Goal: Use online tool/utility: Utilize a website feature to perform a specific function

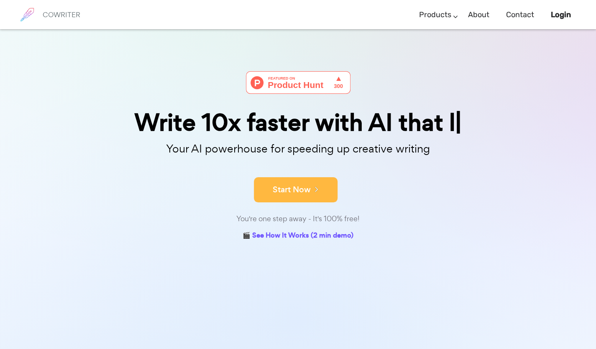
click at [284, 188] on button "Start Now" at bounding box center [296, 189] width 84 height 25
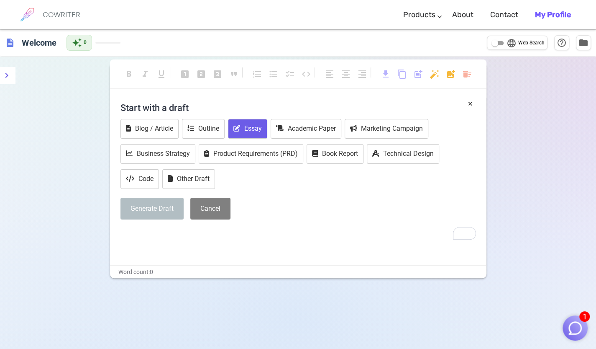
click at [244, 127] on button "Essay" at bounding box center [247, 129] width 39 height 20
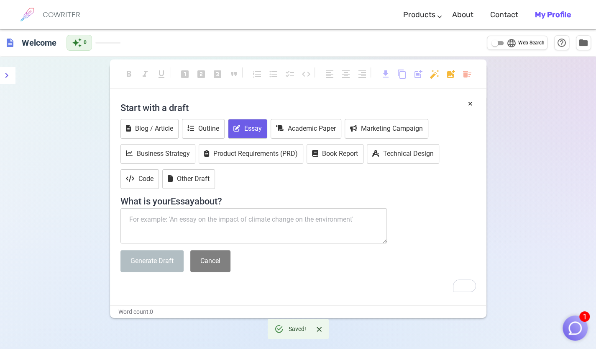
click at [202, 221] on textarea "To enrich screen reader interactions, please activate Accessibility in Grammarl…" at bounding box center [254, 225] width 267 height 35
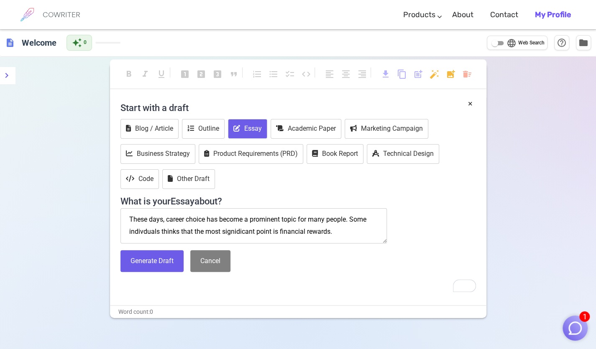
click at [0, 0] on span "significant" at bounding box center [0, 0] width 0 height 0
click at [296, 250] on div "Generate Draft Cancel" at bounding box center [299, 261] width 356 height 22
click at [335, 236] on textarea "These days, career choice has become a prominent topic for many people. Some in…" at bounding box center [254, 225] width 267 height 35
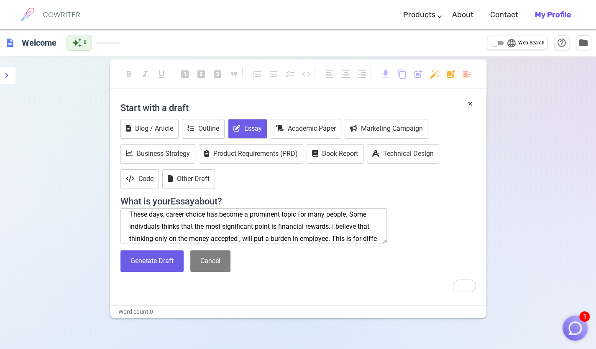
scroll to position [17, 0]
click at [281, 237] on textarea "These days, career choice has become a prominent topic for many people. Some in…" at bounding box center [254, 225] width 267 height 35
click at [328, 237] on textarea "These days, career choice has become a prominent topic for many people. Some in…" at bounding box center [254, 225] width 267 height 35
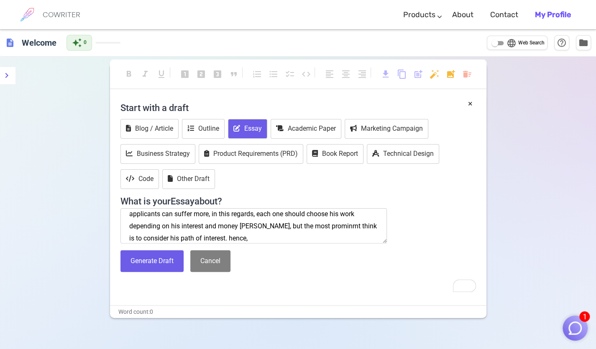
click at [219, 237] on textarea "These days, career choice has become a prominent topic for many people. Some in…" at bounding box center [254, 225] width 267 height 35
click at [242, 239] on textarea "These days, career choice has become a prominent topic for many people. Some in…" at bounding box center [254, 225] width 267 height 35
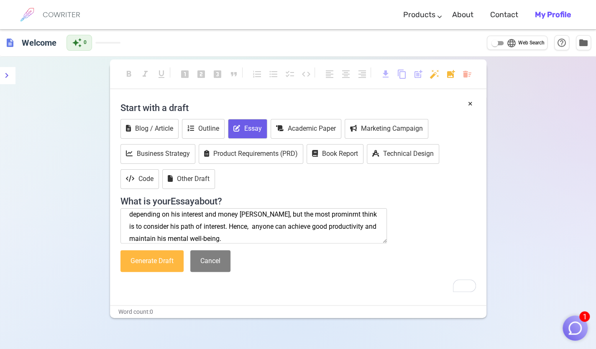
type textarea "These days, career choice has become a prominent topic for many people. Some in…"
click at [171, 263] on button "Generate Draft" at bounding box center [152, 261] width 63 height 22
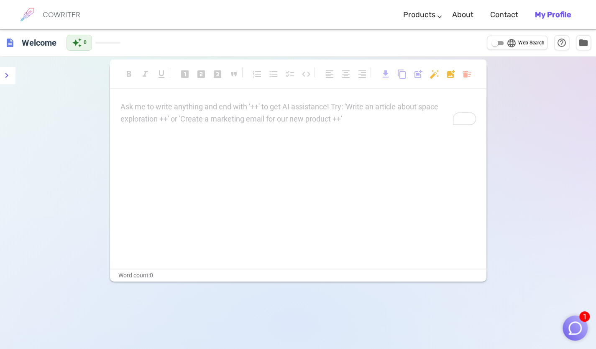
click at [143, 116] on div "Ask me to write anything and end with '++' to get AI assistance! Try: 'Write an…" at bounding box center [299, 113] width 356 height 24
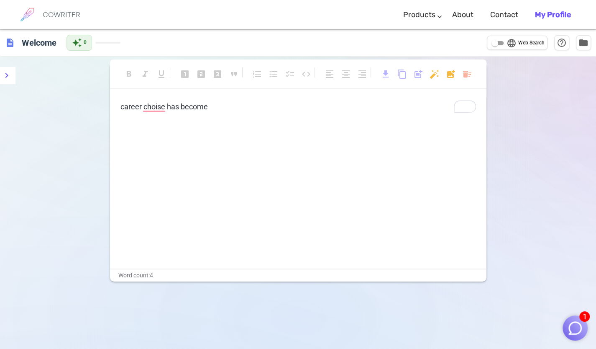
click at [217, 102] on p "career choise has become" at bounding box center [299, 107] width 356 height 12
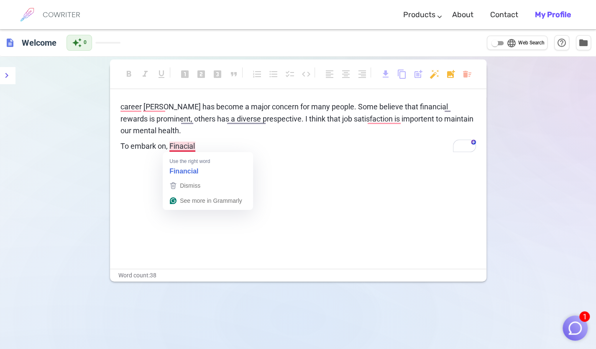
click at [184, 148] on span "To embark on, Finacial" at bounding box center [158, 145] width 74 height 9
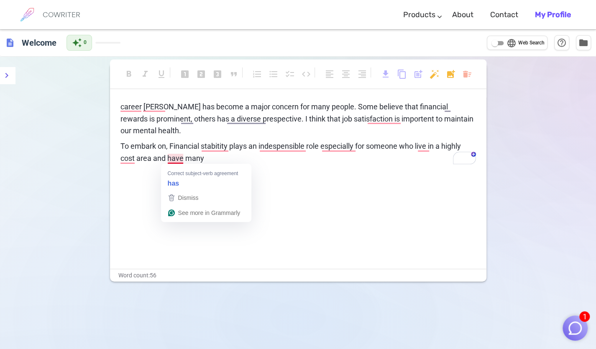
click at [182, 159] on span "To embark on, Financial stabitity plays an indespensible role especially for so…" at bounding box center [292, 151] width 342 height 21
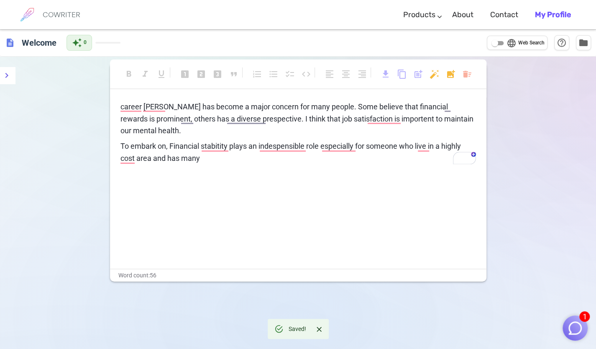
click at [205, 161] on p "To embark on, Financial stabitity plays an indespensible role especially for so…" at bounding box center [299, 152] width 356 height 24
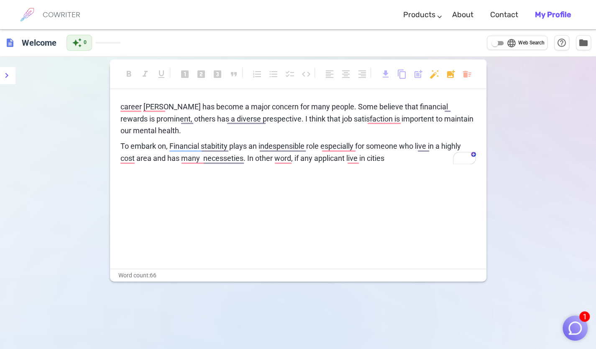
click at [368, 159] on span "To embark on, Financial stabitity plays an indespensible role especially for so…" at bounding box center [292, 151] width 342 height 21
click at [431, 158] on p "To embark on, Financial stabitity plays an indespensible role especially for so…" at bounding box center [299, 152] width 356 height 24
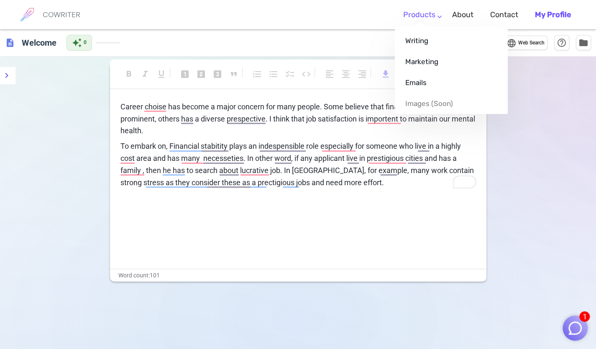
click at [442, 17] on li "Products Writing Marketing Emails Images (soon)" at bounding box center [419, 15] width 49 height 25
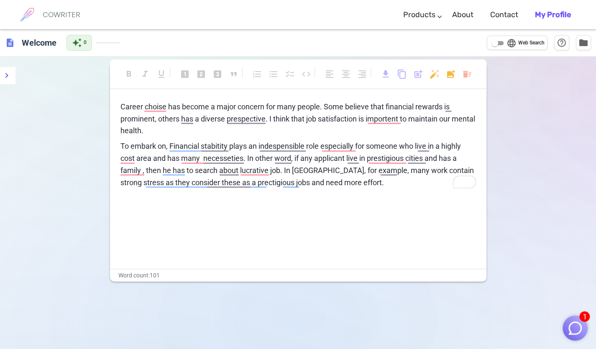
click at [509, 182] on div "format_bold format_italic format_underlined looks_one looks_two looks_3 format_…" at bounding box center [298, 230] width 596 height 349
click at [567, 330] on img "button" at bounding box center [575, 328] width 16 height 16
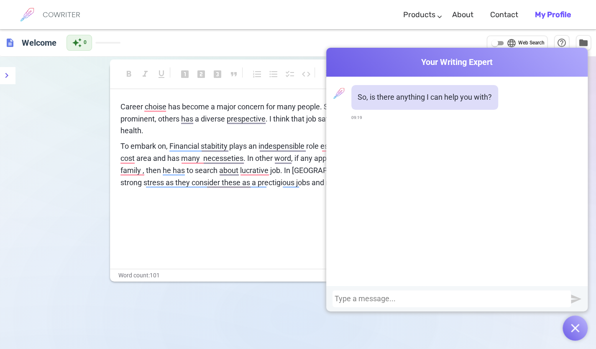
click at [485, 296] on div at bounding box center [452, 298] width 234 height 8
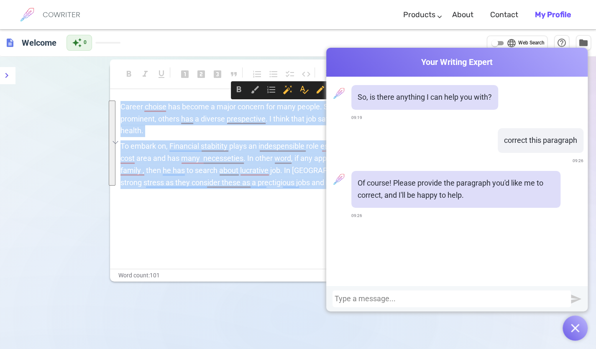
drag, startPoint x: 121, startPoint y: 105, endPoint x: 432, endPoint y: 218, distance: 331.2
click at [432, 218] on div "Cowriter Your Writing Expert So, is there anything I can help you with? 09:19 c…" at bounding box center [298, 217] width 596 height 376
copy div "Career choise has become a major concern for many people. Some believe that fin…"
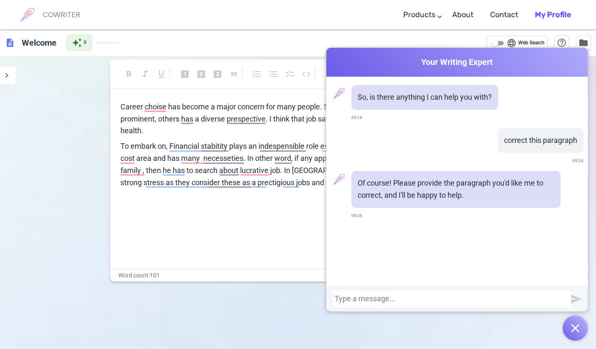
click at [384, 299] on div at bounding box center [452, 298] width 234 height 8
click at [335, 298] on div at bounding box center [452, 298] width 234 height 8
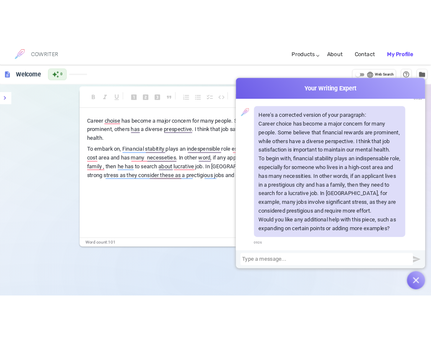
scroll to position [315, 0]
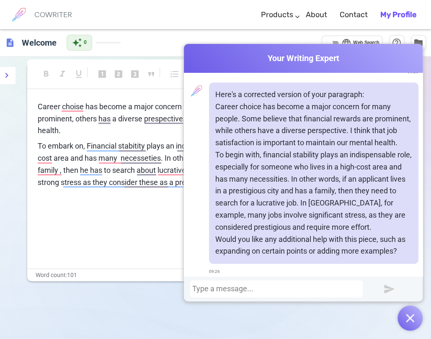
drag, startPoint x: 221, startPoint y: 53, endPoint x: 212, endPoint y: 62, distance: 13.0
click at [212, 62] on span "Your Writing Expert" at bounding box center [303, 58] width 239 height 12
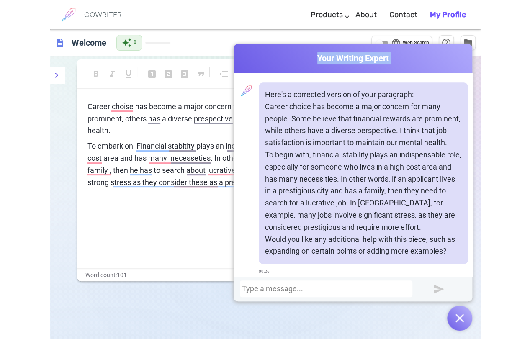
scroll to position [310, 0]
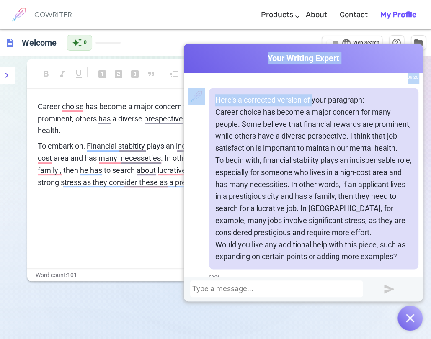
drag, startPoint x: 212, startPoint y: 62, endPoint x: 303, endPoint y: 87, distance: 95.0
click at [303, 87] on div "Cowriter Your Writing Expert So, is there anything I can help you with? 09:19 c…" at bounding box center [303, 172] width 239 height 257
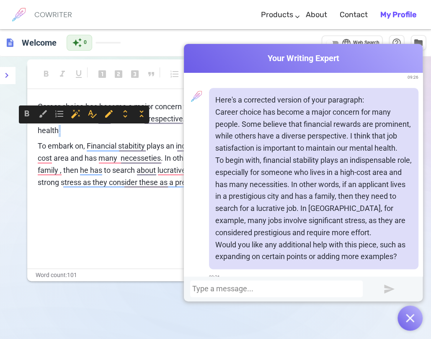
drag, startPoint x: 127, startPoint y: 131, endPoint x: 82, endPoint y: 126, distance: 45.4
click at [82, 126] on p "Career choise has become a major concern for many people. Some believe that fin…" at bounding box center [216, 119] width 356 height 36
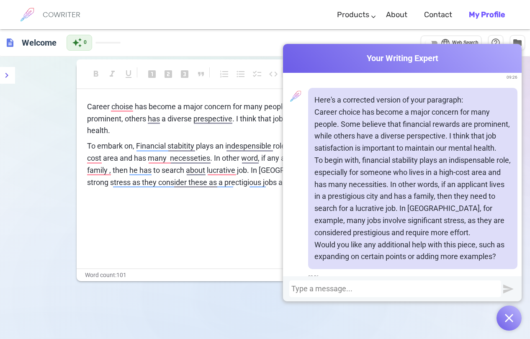
drag, startPoint x: 275, startPoint y: 217, endPoint x: 311, endPoint y: 213, distance: 36.6
click at [311, 213] on div "Cowriter Your Writing Expert So, is there anything I can help you with? 09:19 c…" at bounding box center [265, 212] width 530 height 366
click at [57, 94] on div "format_bold format_italic format_underlined looks_one looks_two looks_3 format_…" at bounding box center [265, 225] width 530 height 339
click at [345, 289] on div at bounding box center [395, 289] width 208 height 8
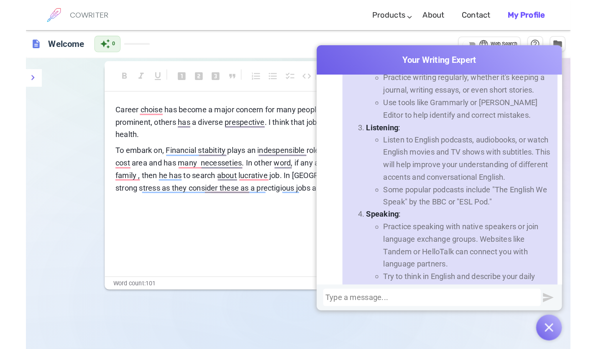
scroll to position [920, 0]
